Goal: Information Seeking & Learning: Learn about a topic

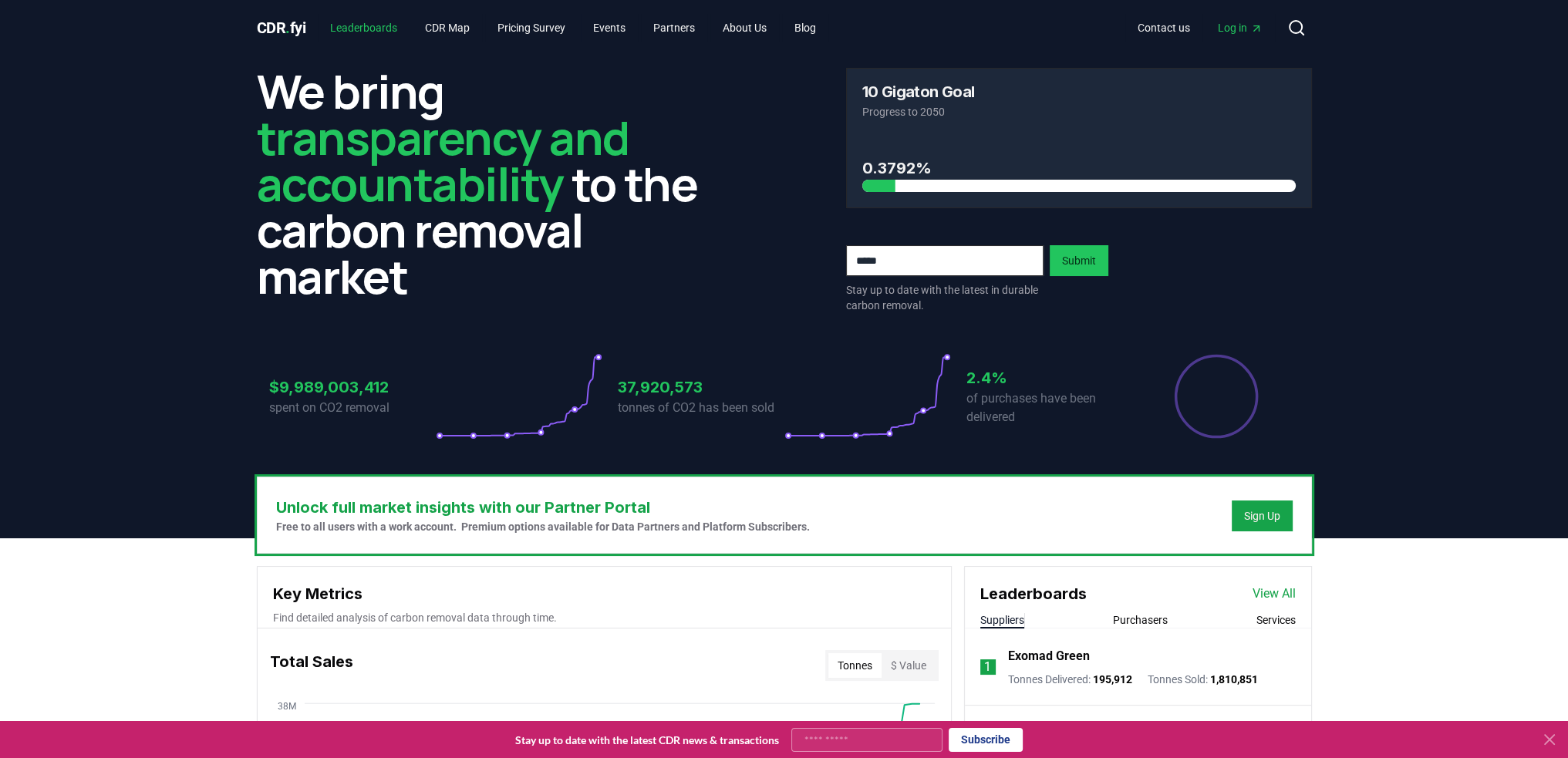
click at [391, 23] on link "Leaderboards" at bounding box center [364, 28] width 92 height 28
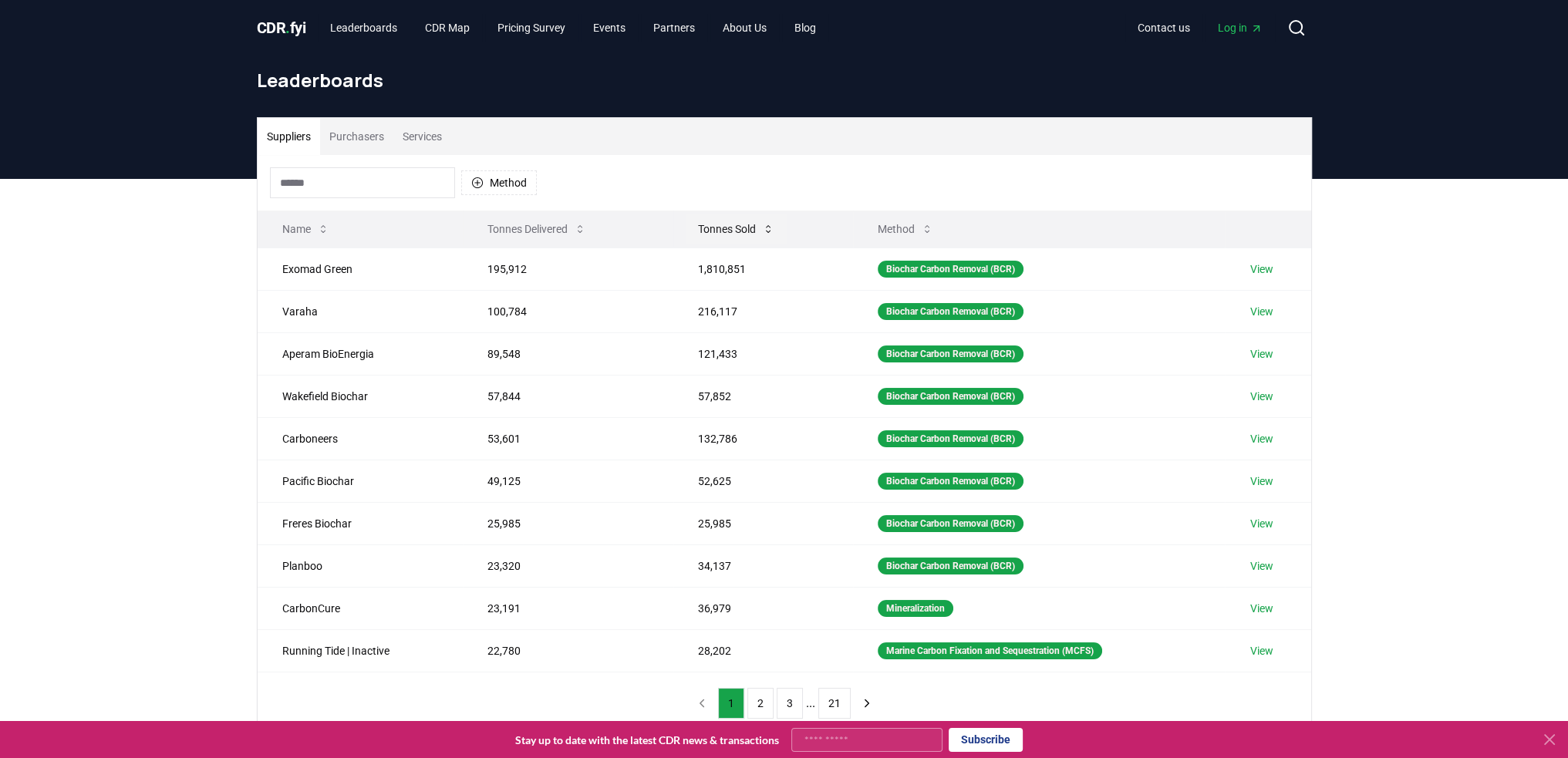
click at [708, 225] on button "Tonnes Sold" at bounding box center [736, 228] width 101 height 31
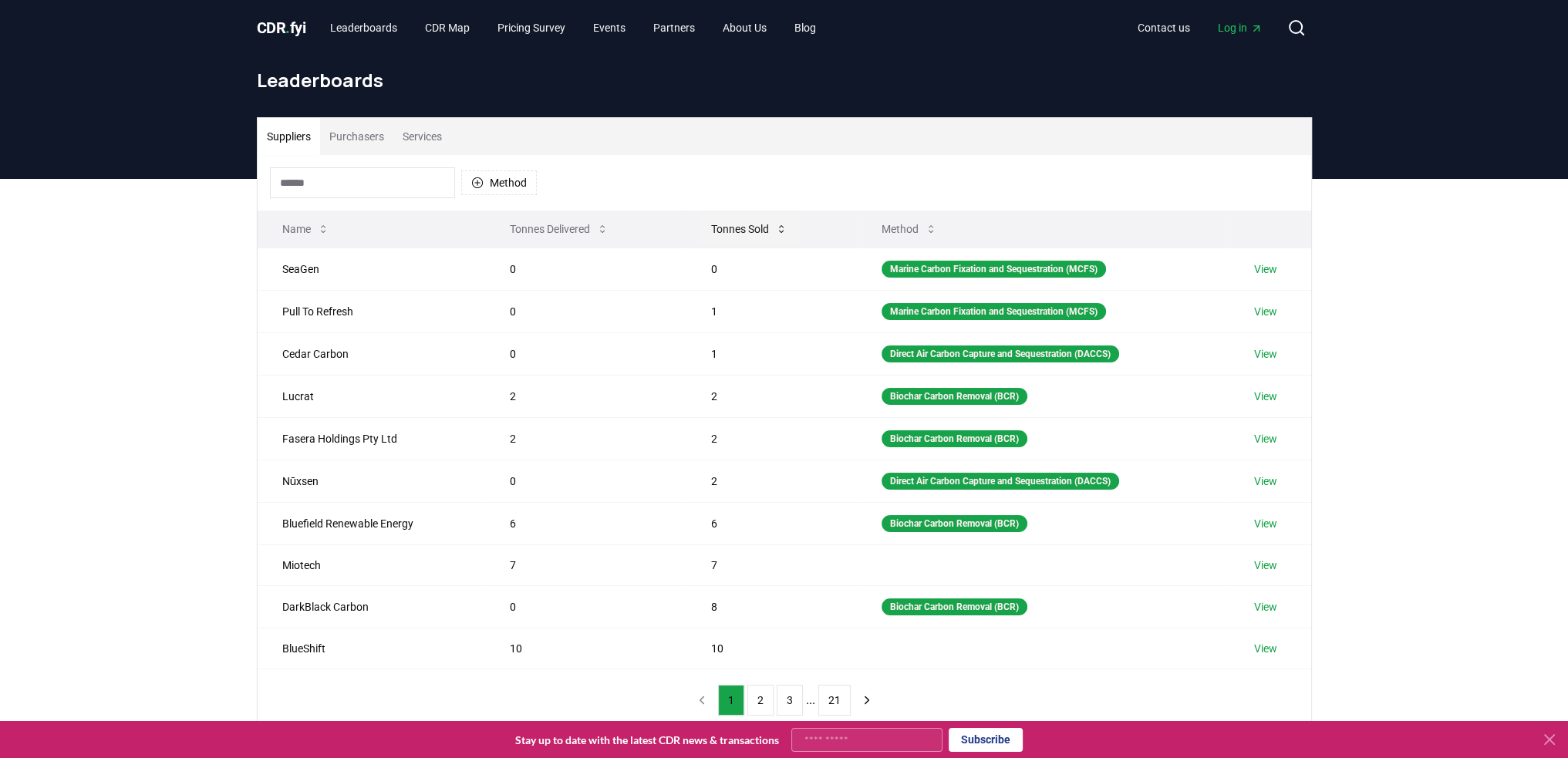
click at [708, 225] on button "Tonnes Sold" at bounding box center [749, 228] width 101 height 31
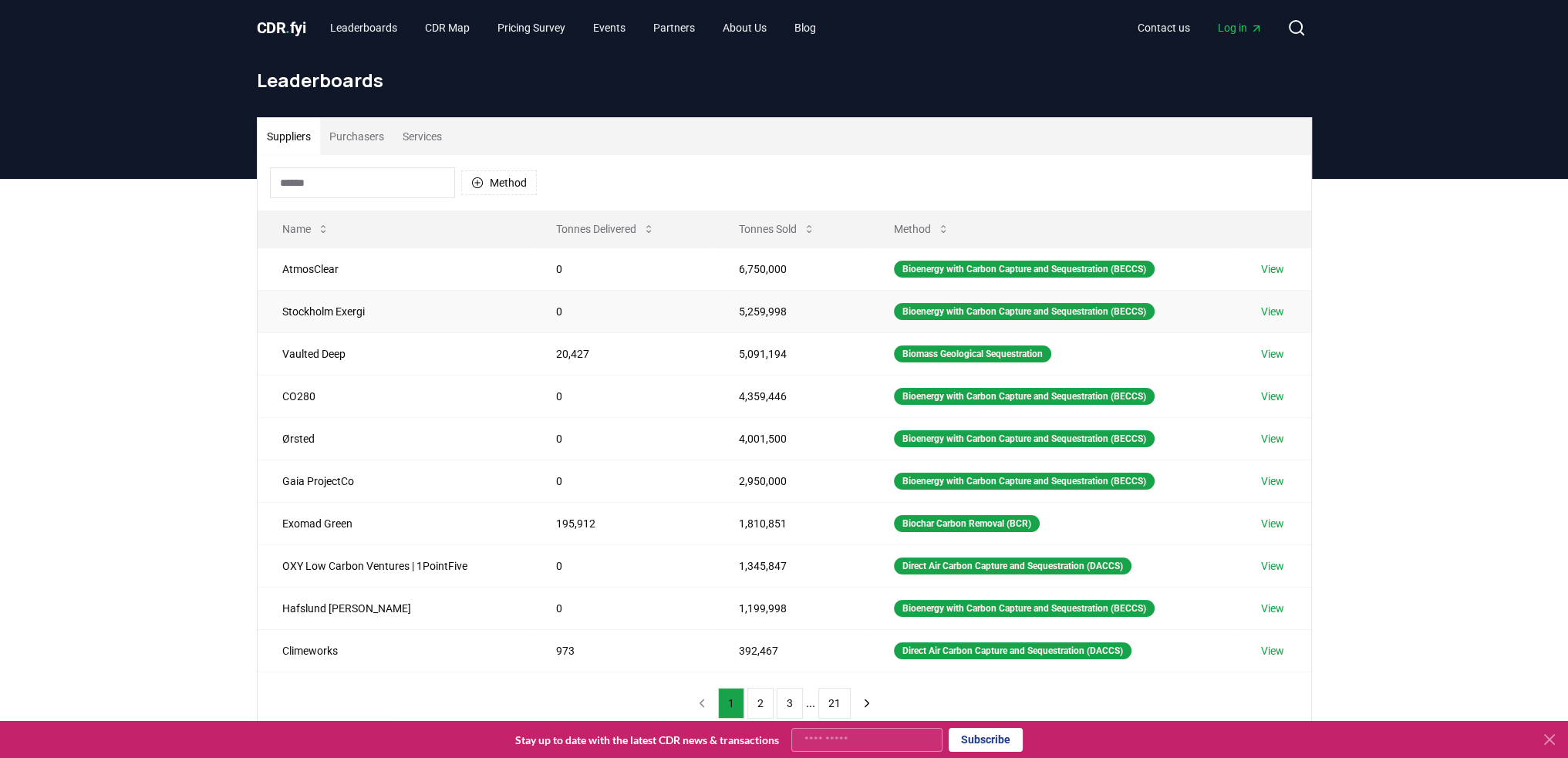
click at [1268, 306] on link "View" at bounding box center [1272, 312] width 23 height 16
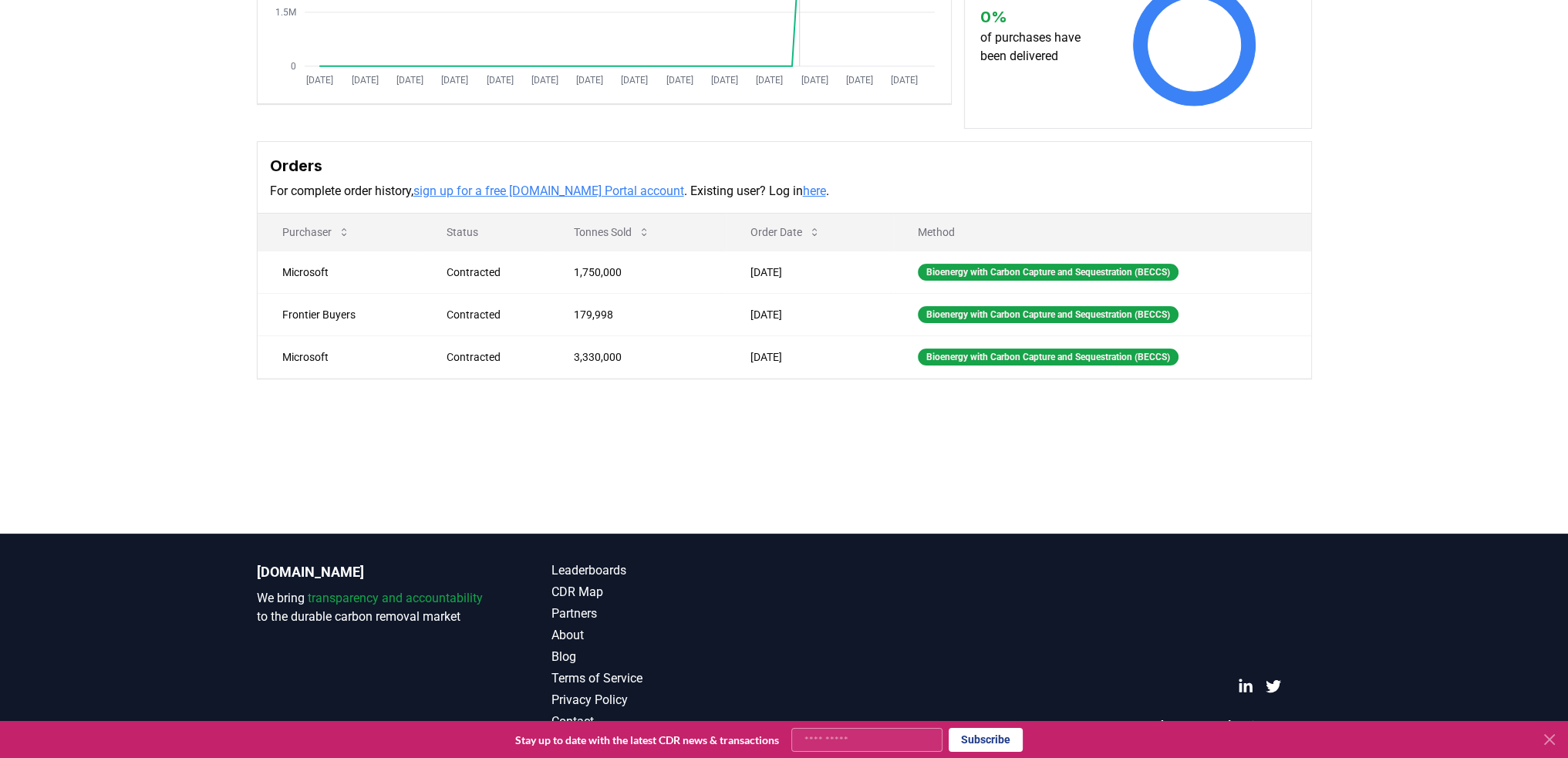
scroll to position [343, 0]
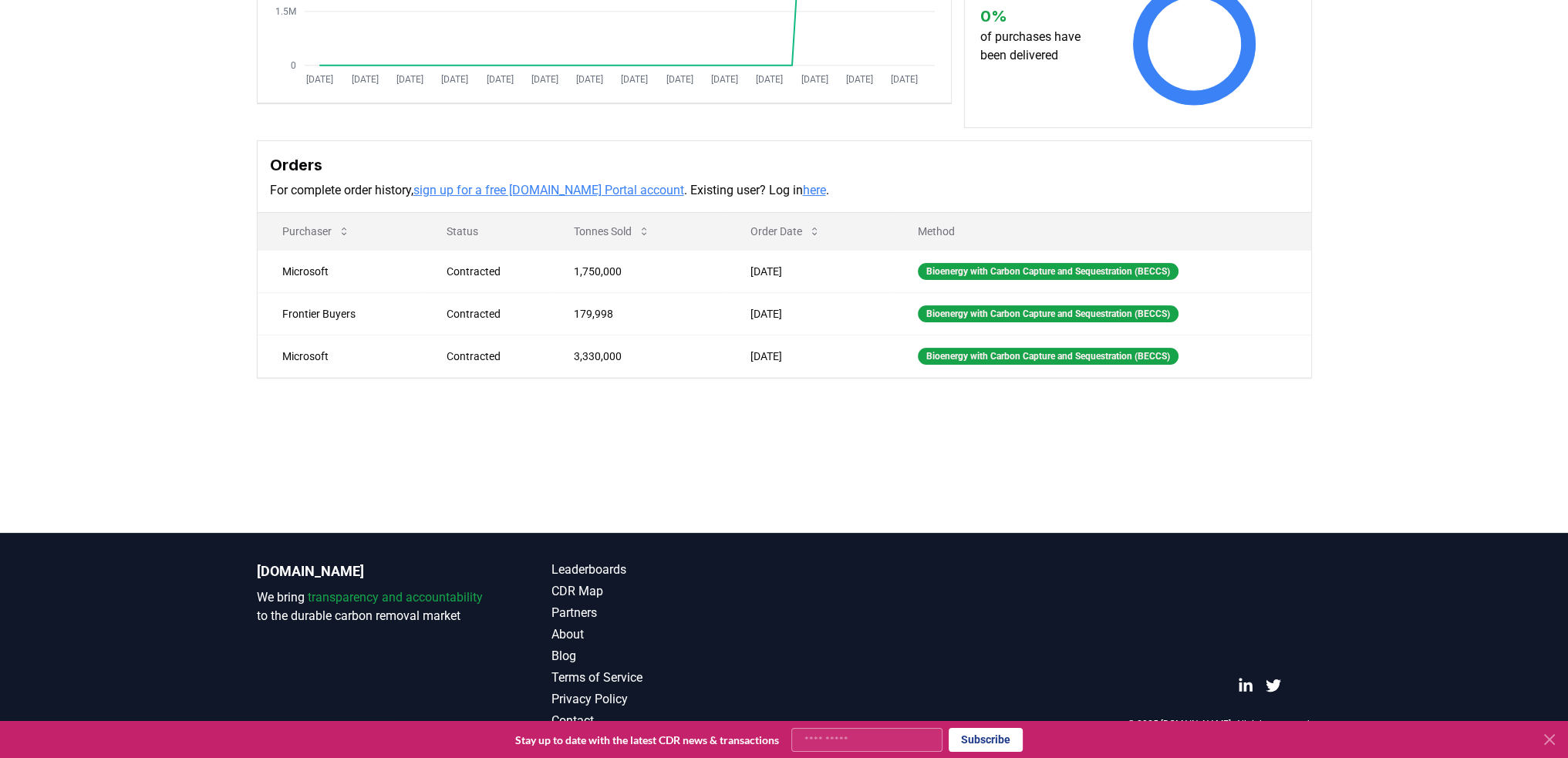
click at [558, 468] on main "Supplier Metrics Total Sales Tonnes Sold Tonnes Delivered [DATE] [DATE] [DATE] …" at bounding box center [784, 153] width 1568 height 758
